Goal: Navigation & Orientation: Find specific page/section

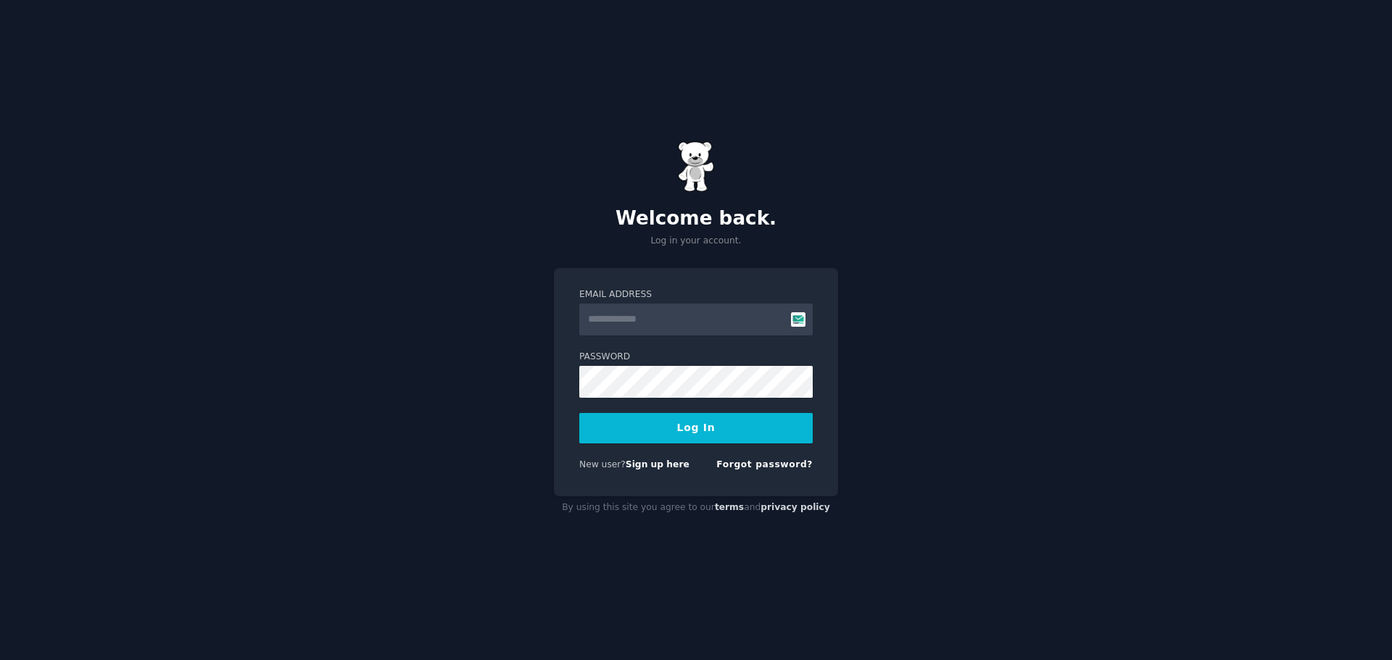
click at [666, 327] on input "Email Address" at bounding box center [695, 320] width 233 height 32
type input "**********"
click at [694, 419] on button "Log In" at bounding box center [695, 428] width 233 height 30
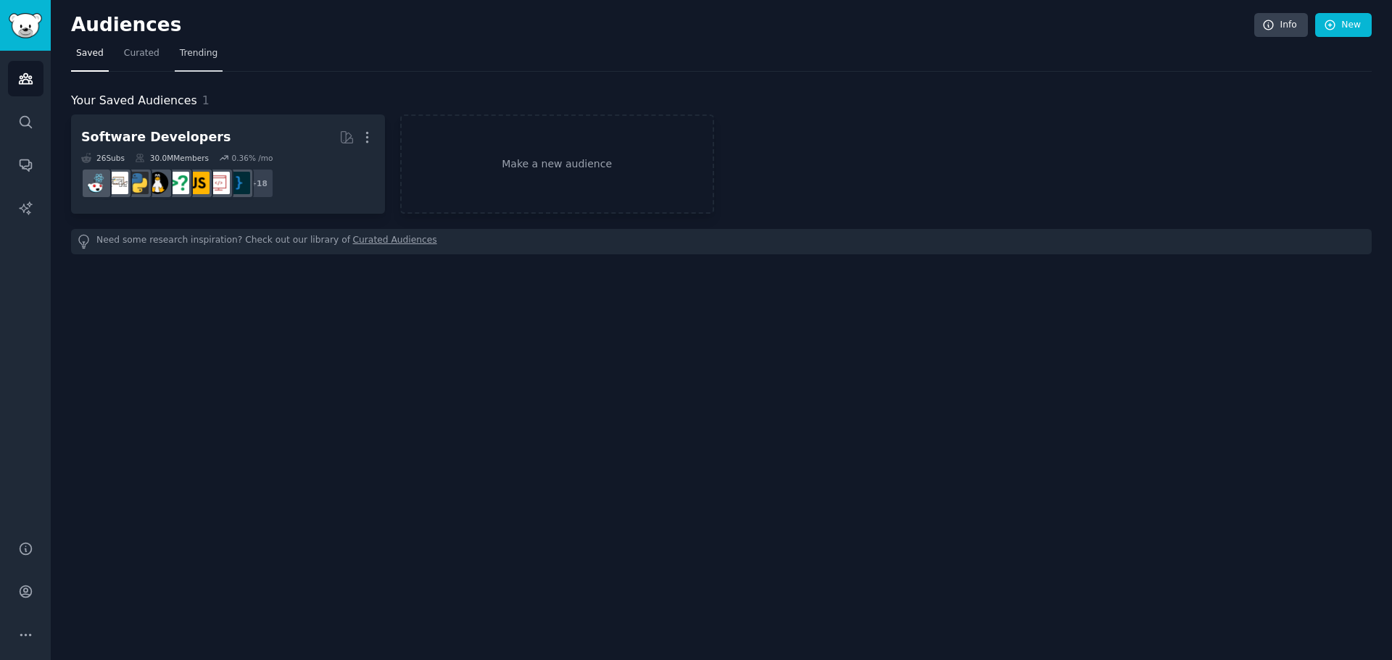
click at [187, 52] on span "Trending" at bounding box center [199, 53] width 38 height 13
